Goal: Task Accomplishment & Management: Manage account settings

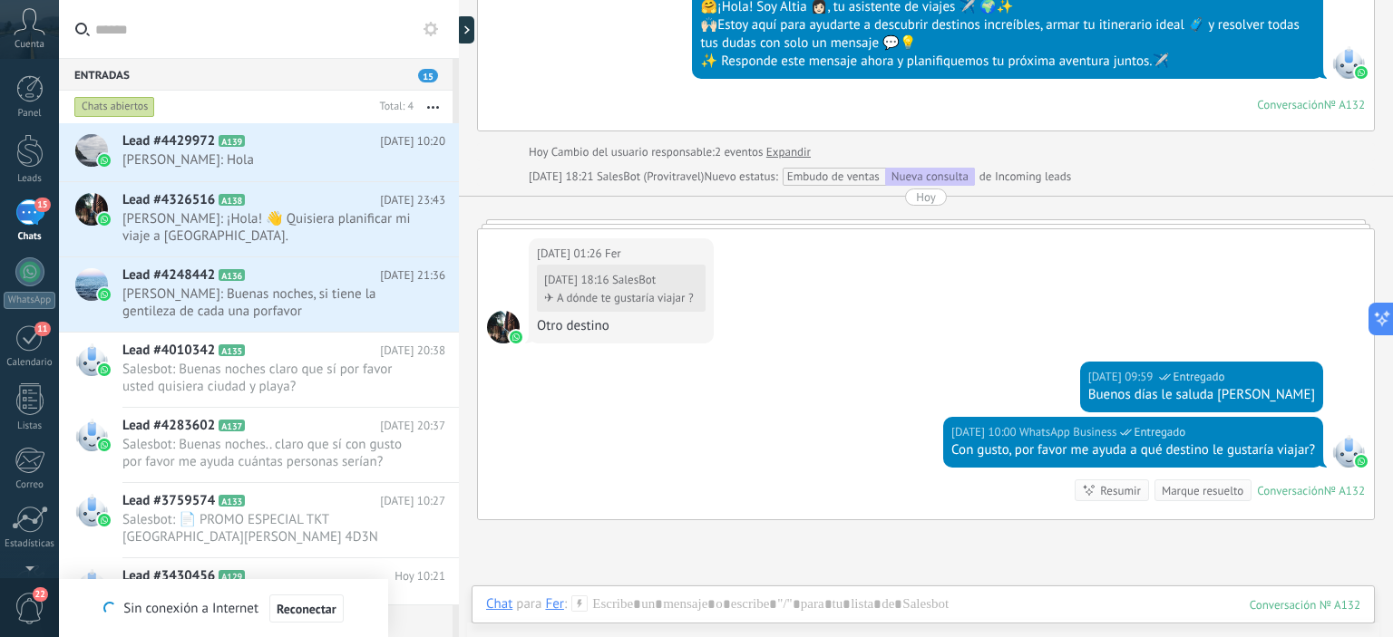
scroll to position [686, 0]
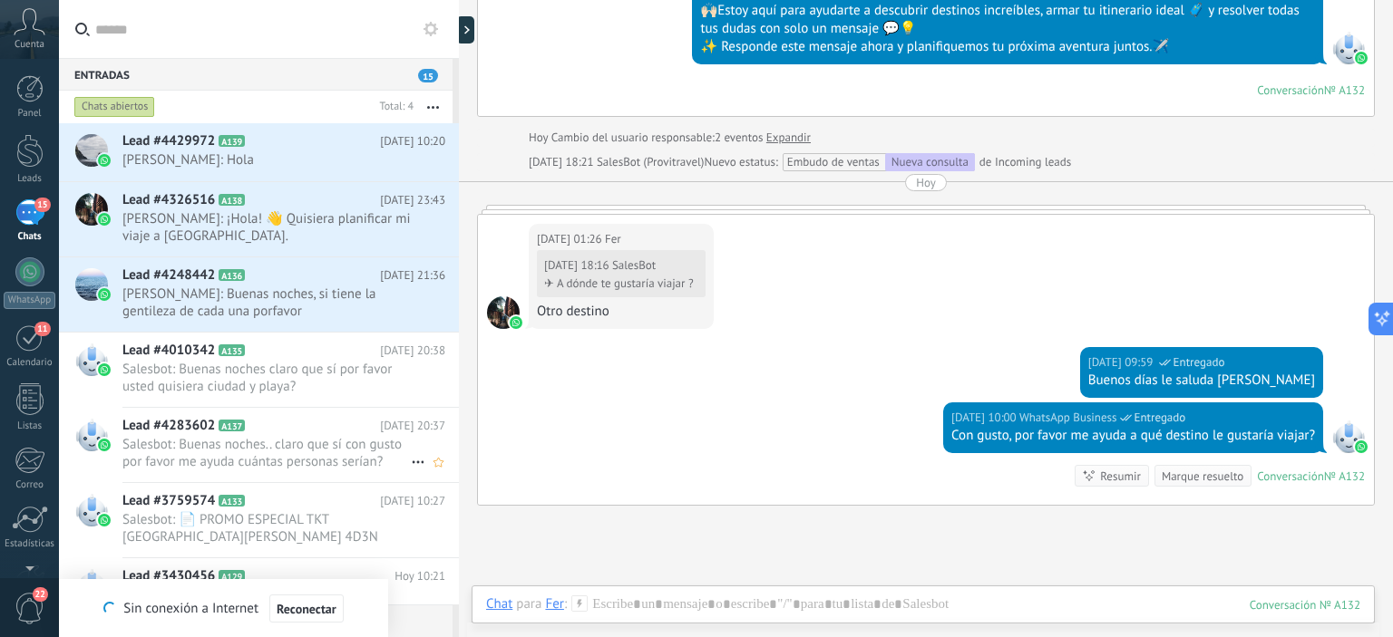
click at [229, 452] on span "Salesbot: Buenas noches.. claro que sí con gusto por favor me ayuda cuántas per…" at bounding box center [266, 453] width 288 height 34
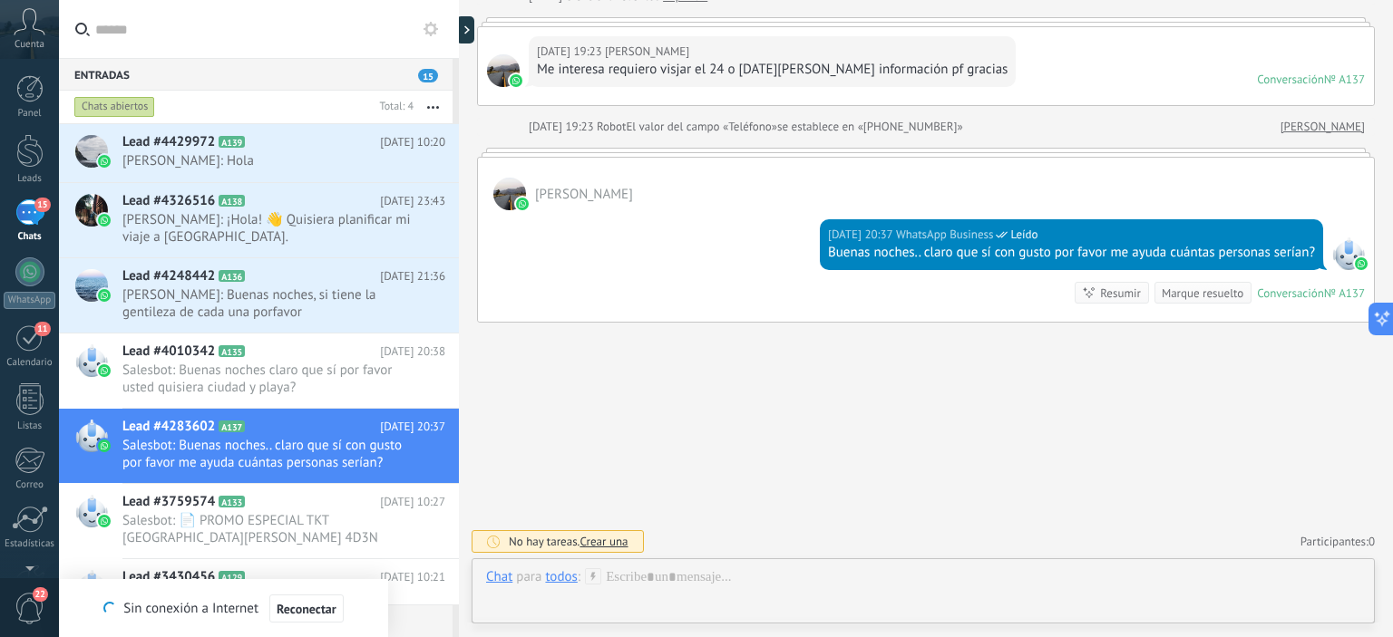
scroll to position [181, 0]
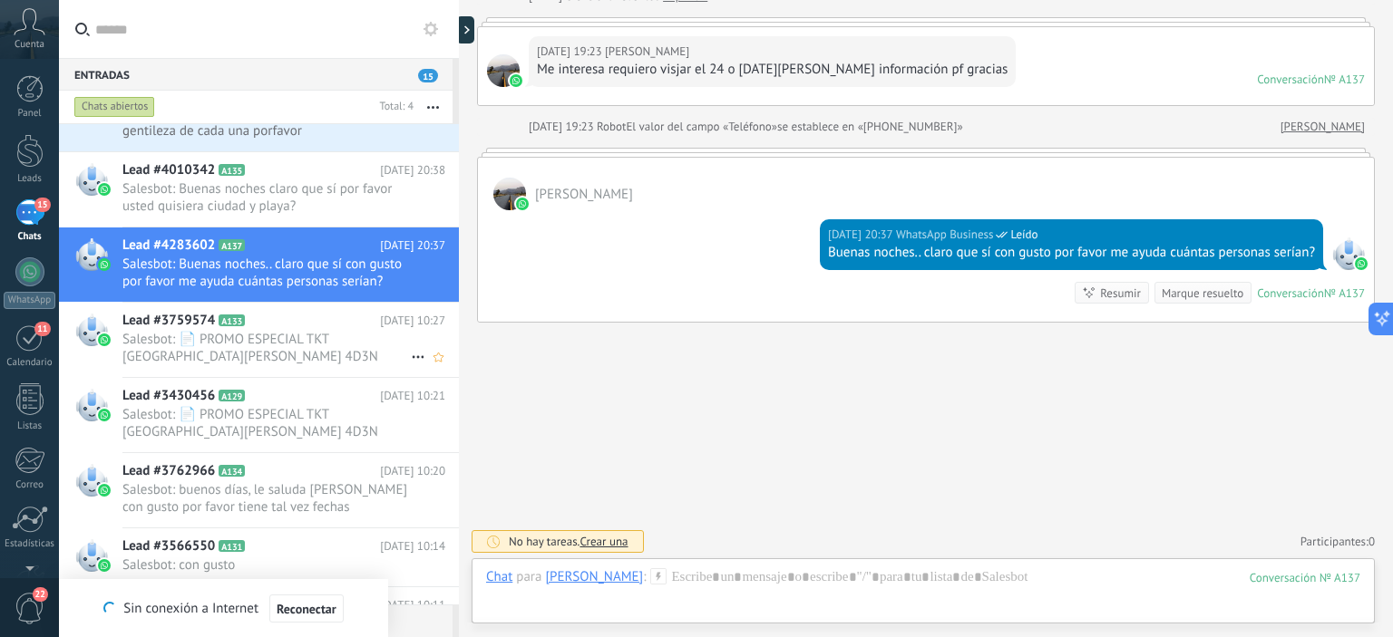
click at [263, 343] on span "Salesbot: 📄 PROMO ESPECIAL TKT [GEOGRAPHIC_DATA][PERSON_NAME] 4D3N 2025 - septi…" at bounding box center [266, 348] width 288 height 34
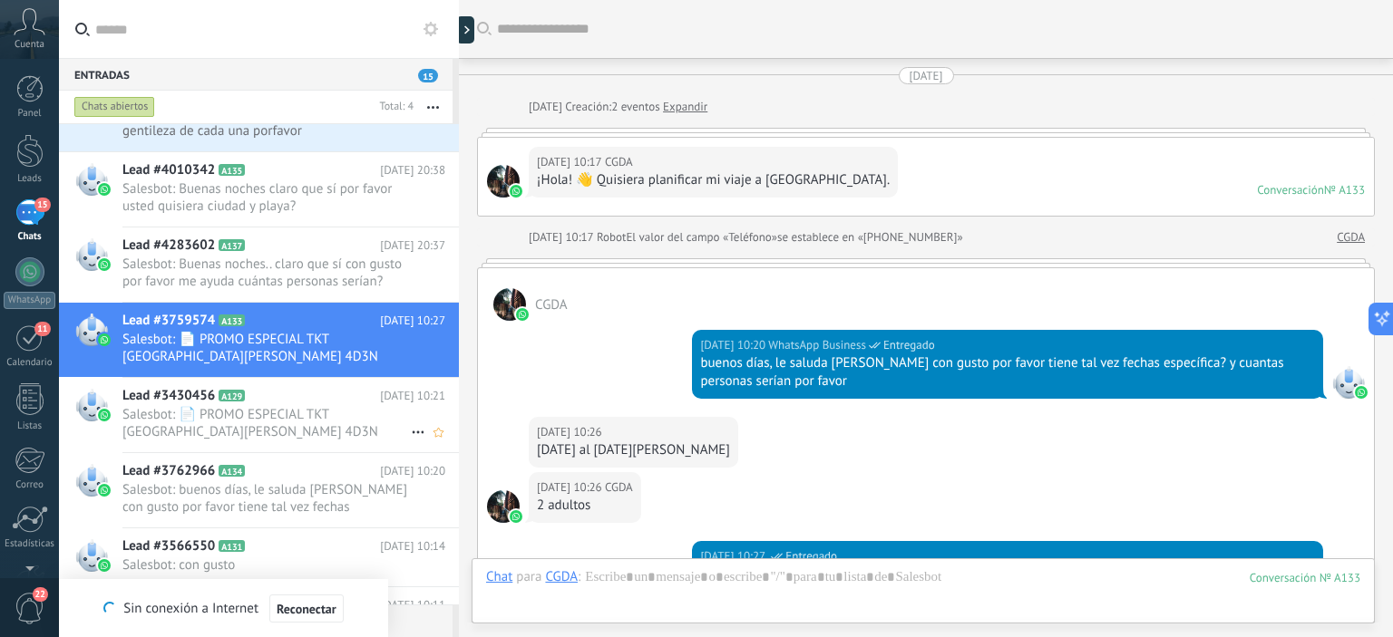
scroll to position [545, 0]
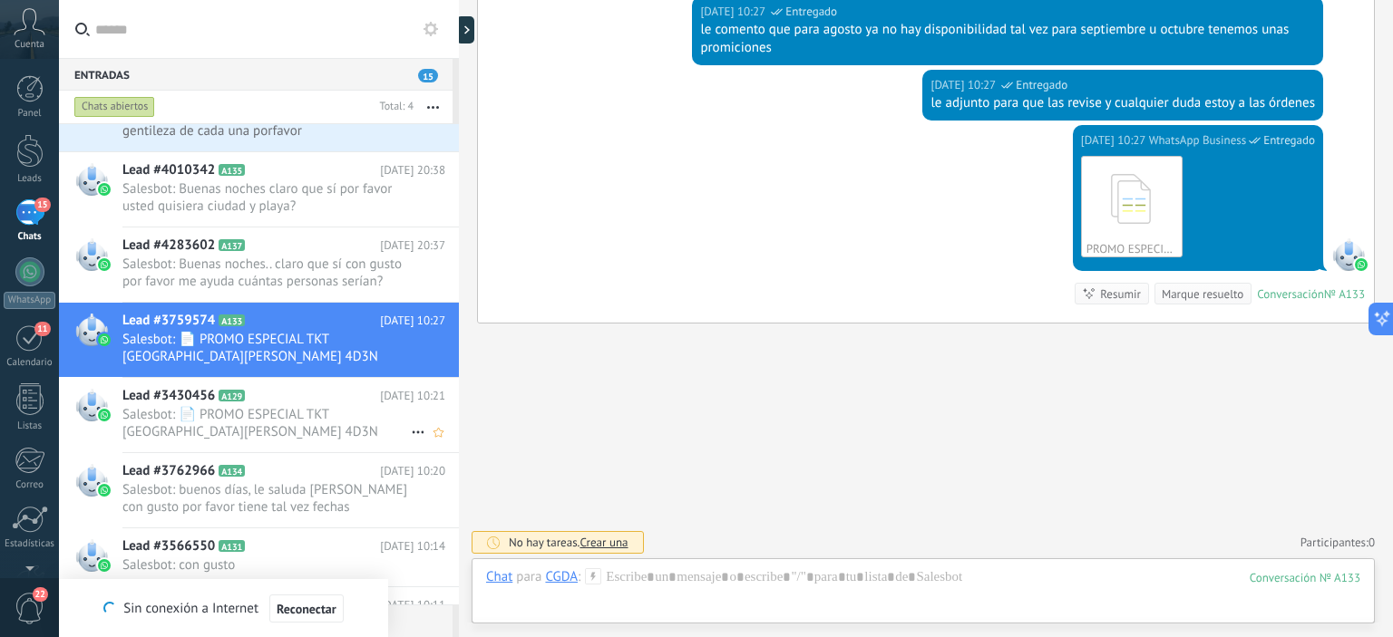
click at [267, 401] on icon at bounding box center [259, 396] width 18 height 18
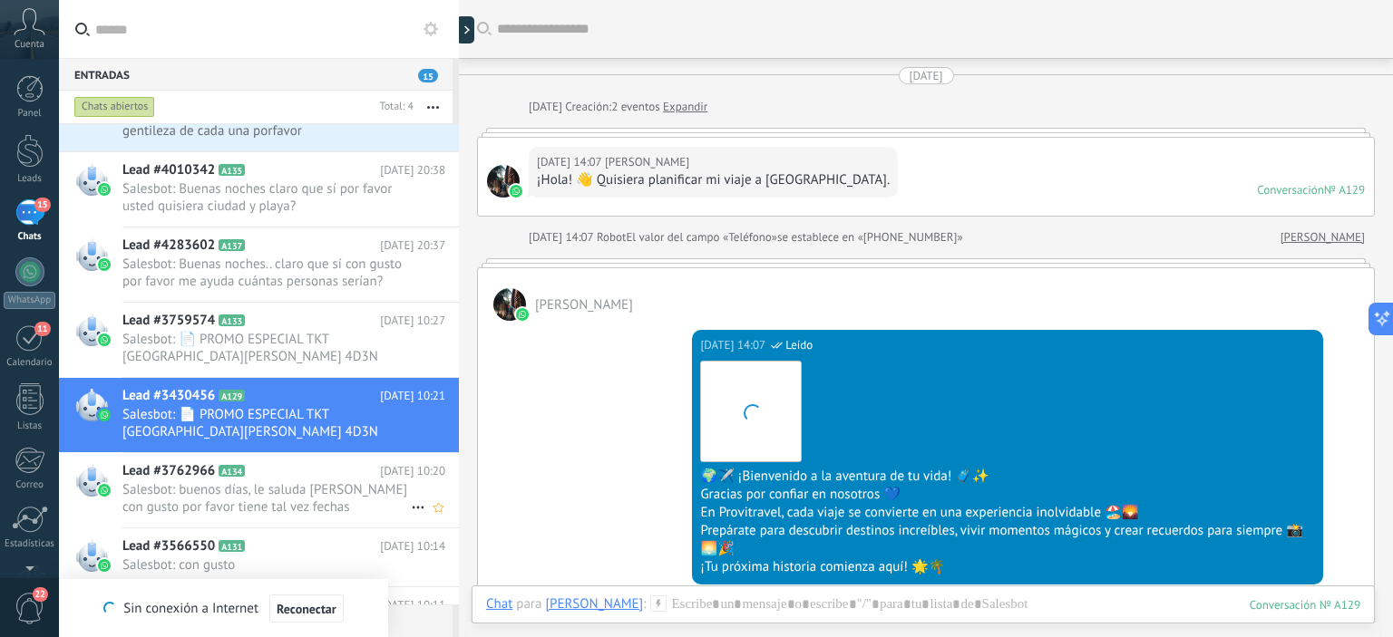
scroll to position [2291, 0]
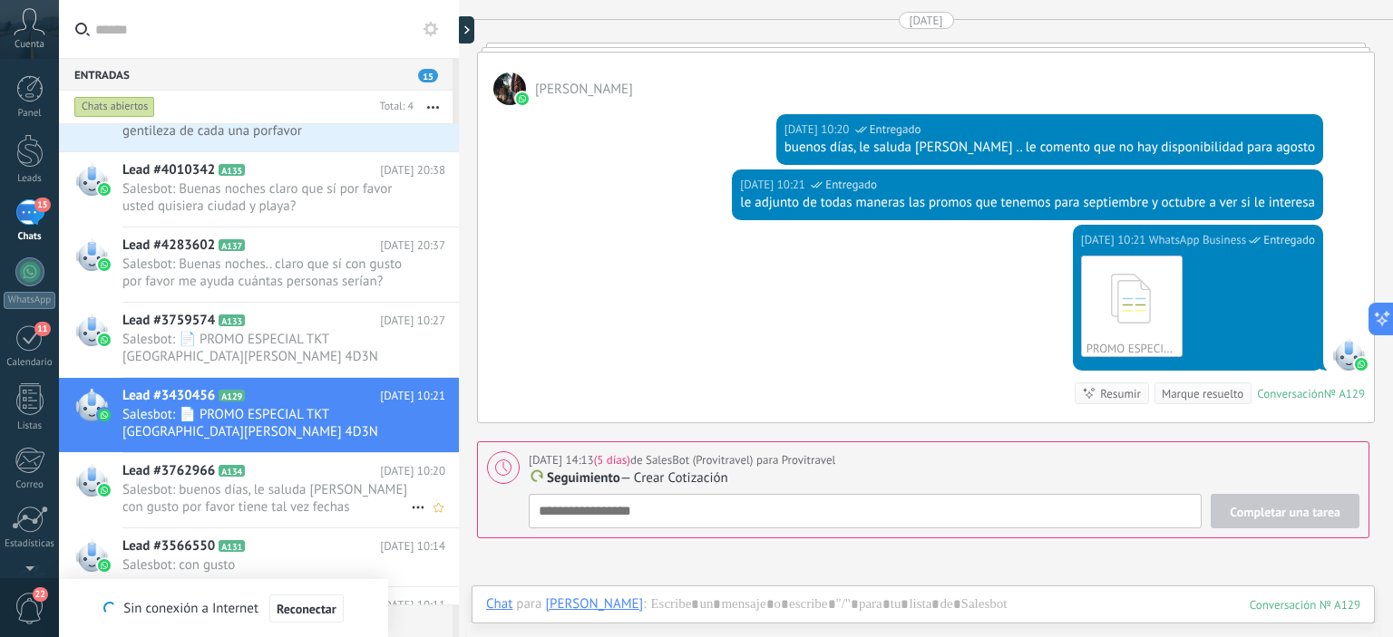
click at [285, 472] on h2 "Lead #3762966 A134" at bounding box center [251, 471] width 258 height 18
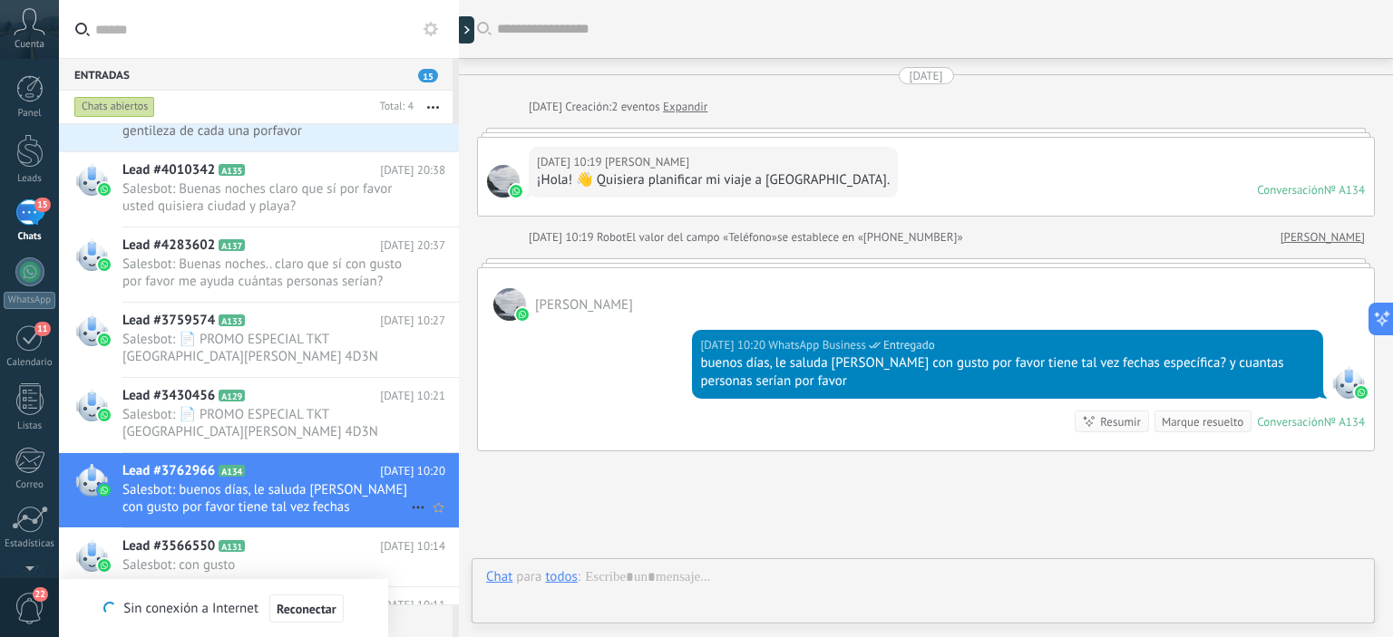
scroll to position [34, 0]
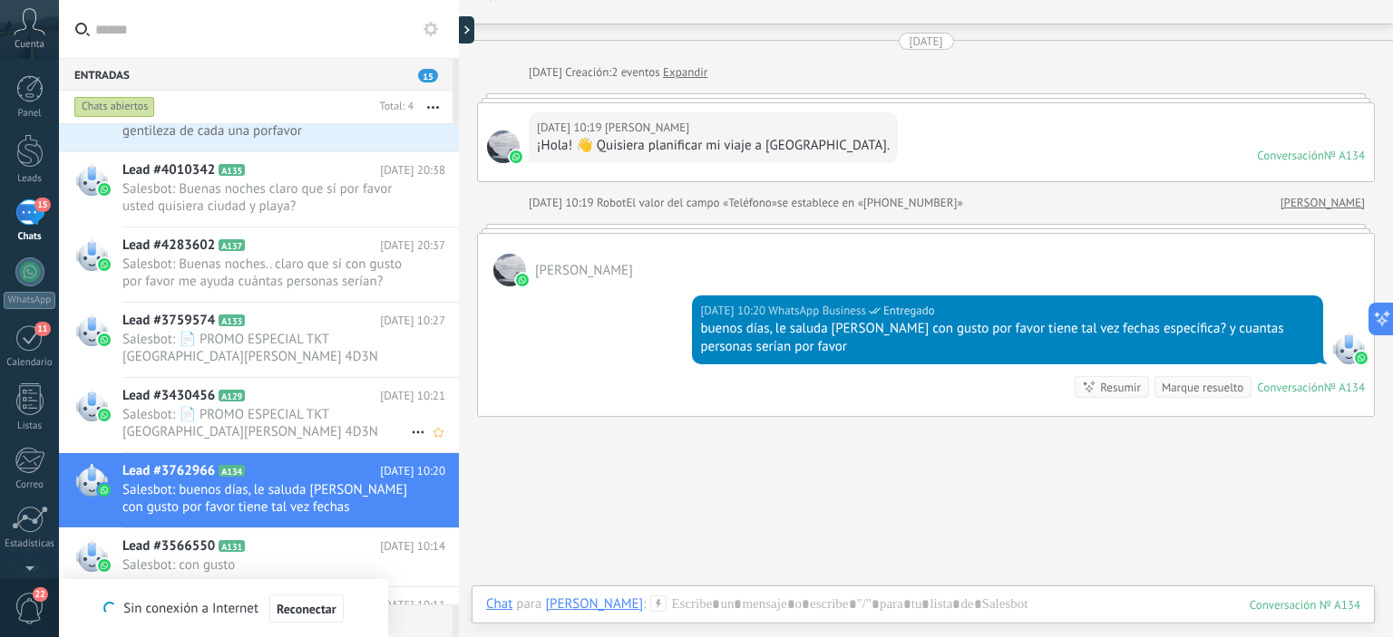
click at [273, 424] on span "Salesbot: 📄 PROMO ESPECIAL TKT [GEOGRAPHIC_DATA][PERSON_NAME] 4D3N 2025 - septi…" at bounding box center [266, 423] width 288 height 34
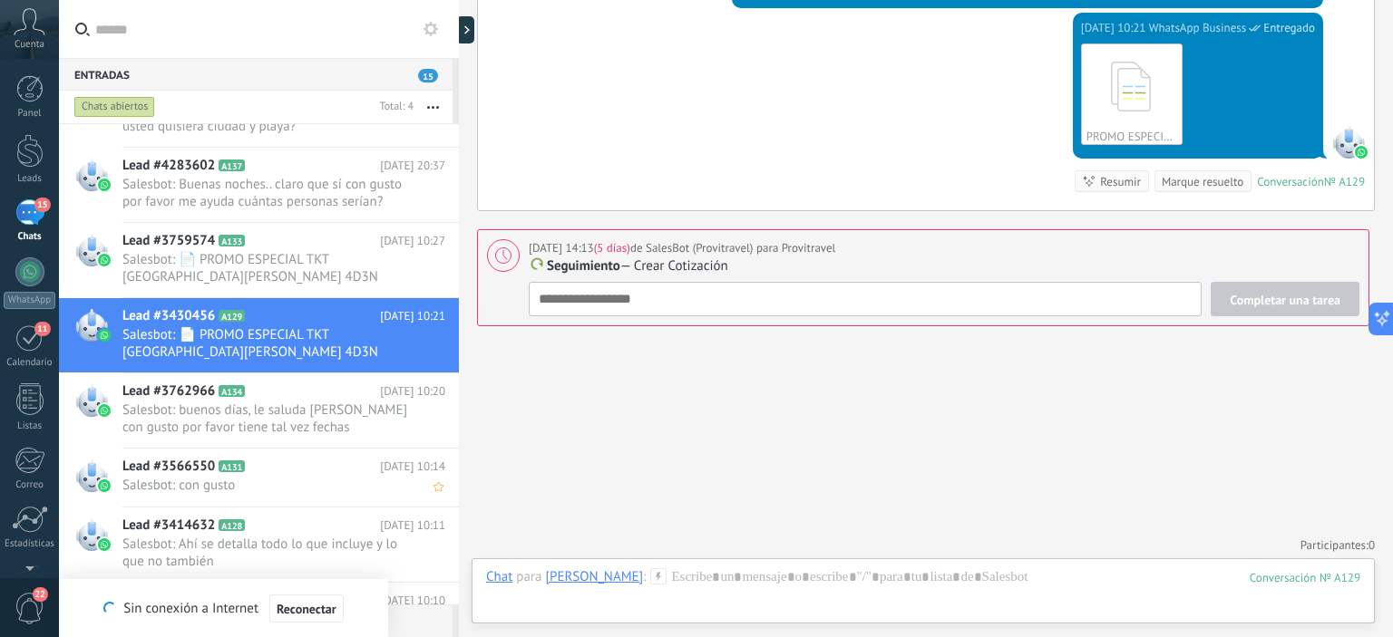
scroll to position [272, 0]
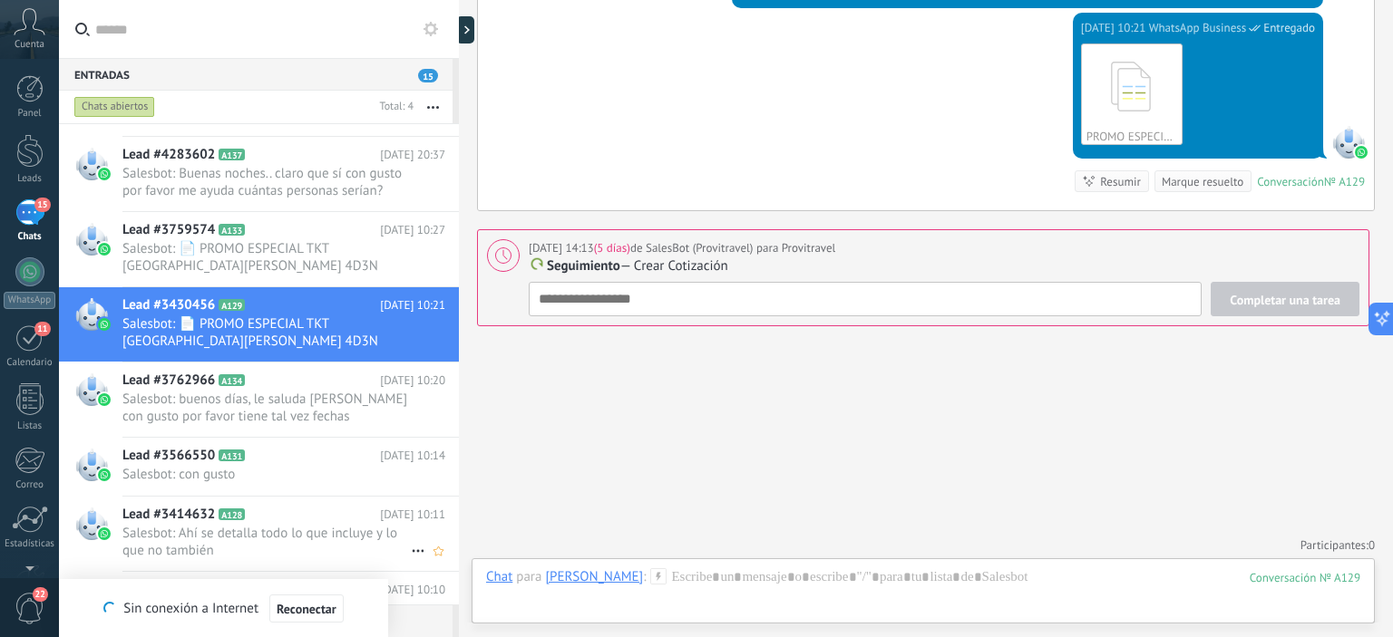
click at [262, 521] on icon at bounding box center [259, 515] width 18 height 18
